Goal: Task Accomplishment & Management: Manage account settings

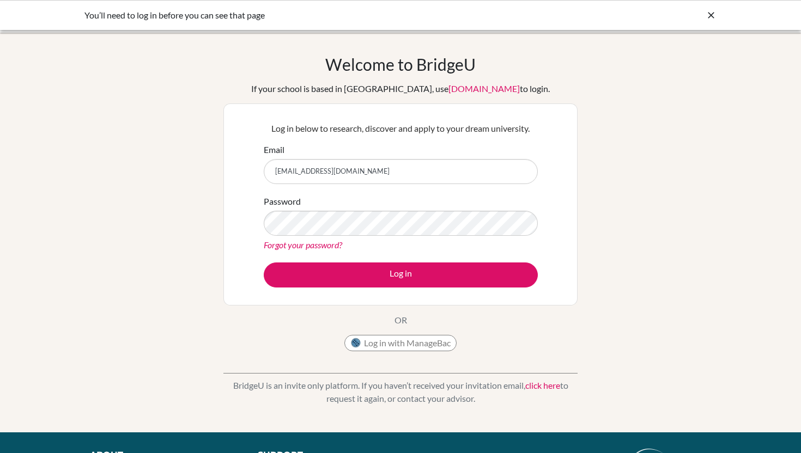
type input "rwa1001166244@rwastudents.c"
click at [393, 175] on input "rwa1001166244@rwastudents.c" at bounding box center [401, 171] width 274 height 25
click at [423, 342] on button "Log in with ManageBac" at bounding box center [400, 343] width 112 height 16
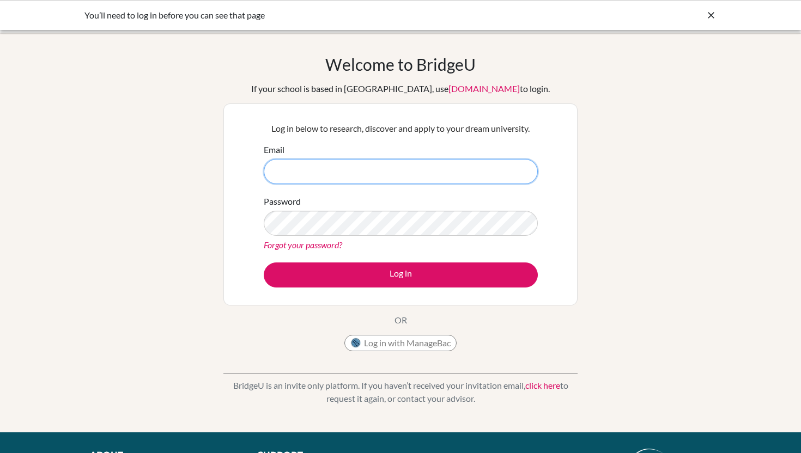
click at [311, 173] on input "Email" at bounding box center [401, 171] width 274 height 25
type input "[EMAIL_ADDRESS][DOMAIN_NAME]"
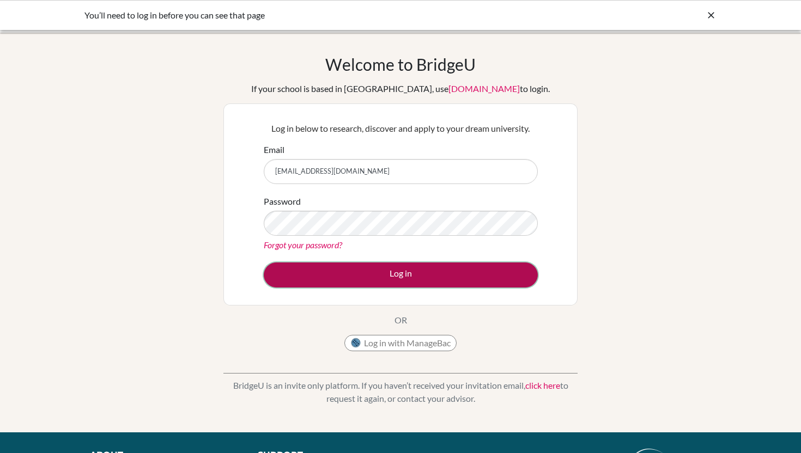
click at [346, 271] on button "Log in" at bounding box center [401, 275] width 274 height 25
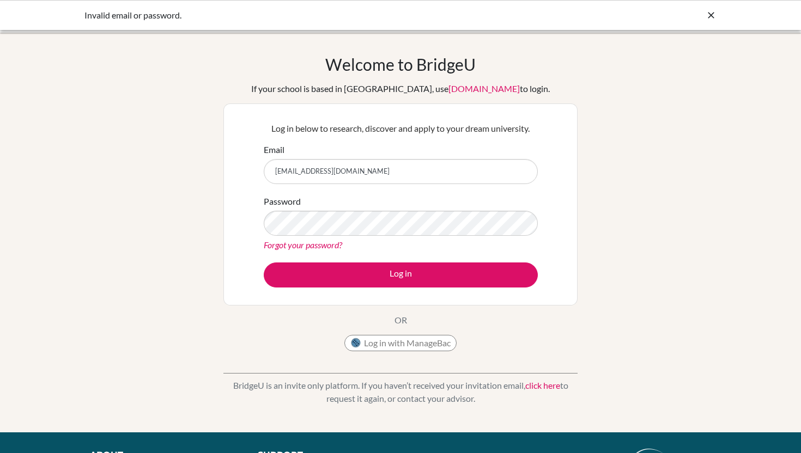
click at [321, 249] on link "Forgot your password?" at bounding box center [303, 245] width 78 height 10
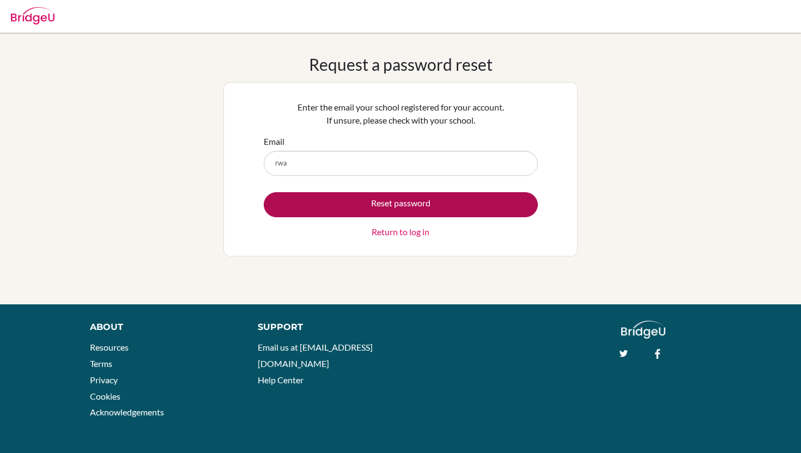
type input "[EMAIL_ADDRESS][DOMAIN_NAME]"
click at [367, 203] on button "Reset password" at bounding box center [401, 204] width 274 height 25
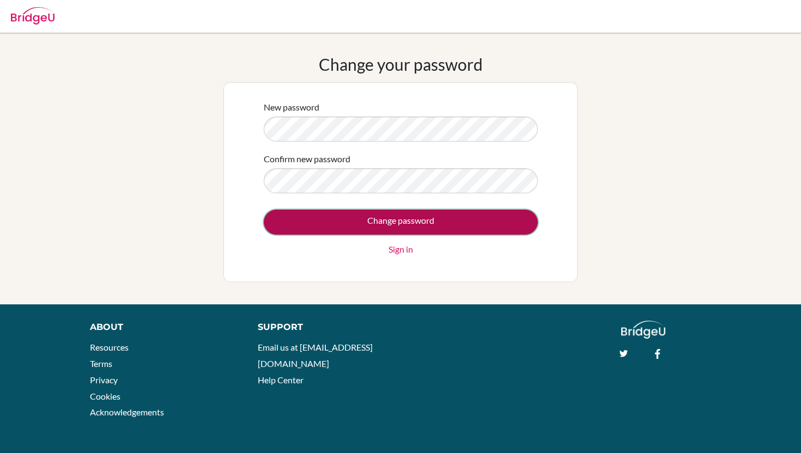
click at [384, 226] on input "Change password" at bounding box center [401, 222] width 274 height 25
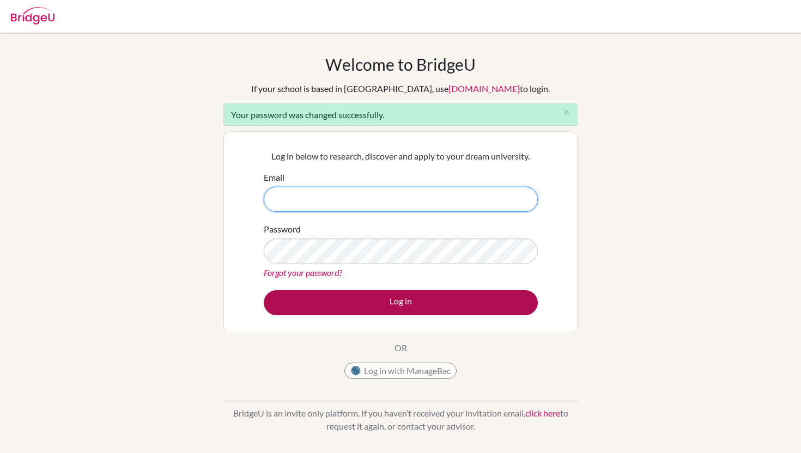
type input "[EMAIL_ADDRESS][DOMAIN_NAME]"
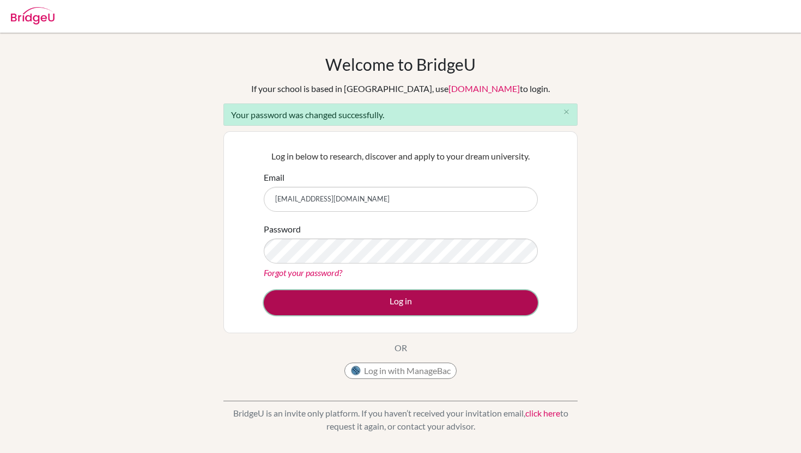
click at [387, 293] on button "Log in" at bounding box center [401, 302] width 274 height 25
